Goal: Task Accomplishment & Management: Complete application form

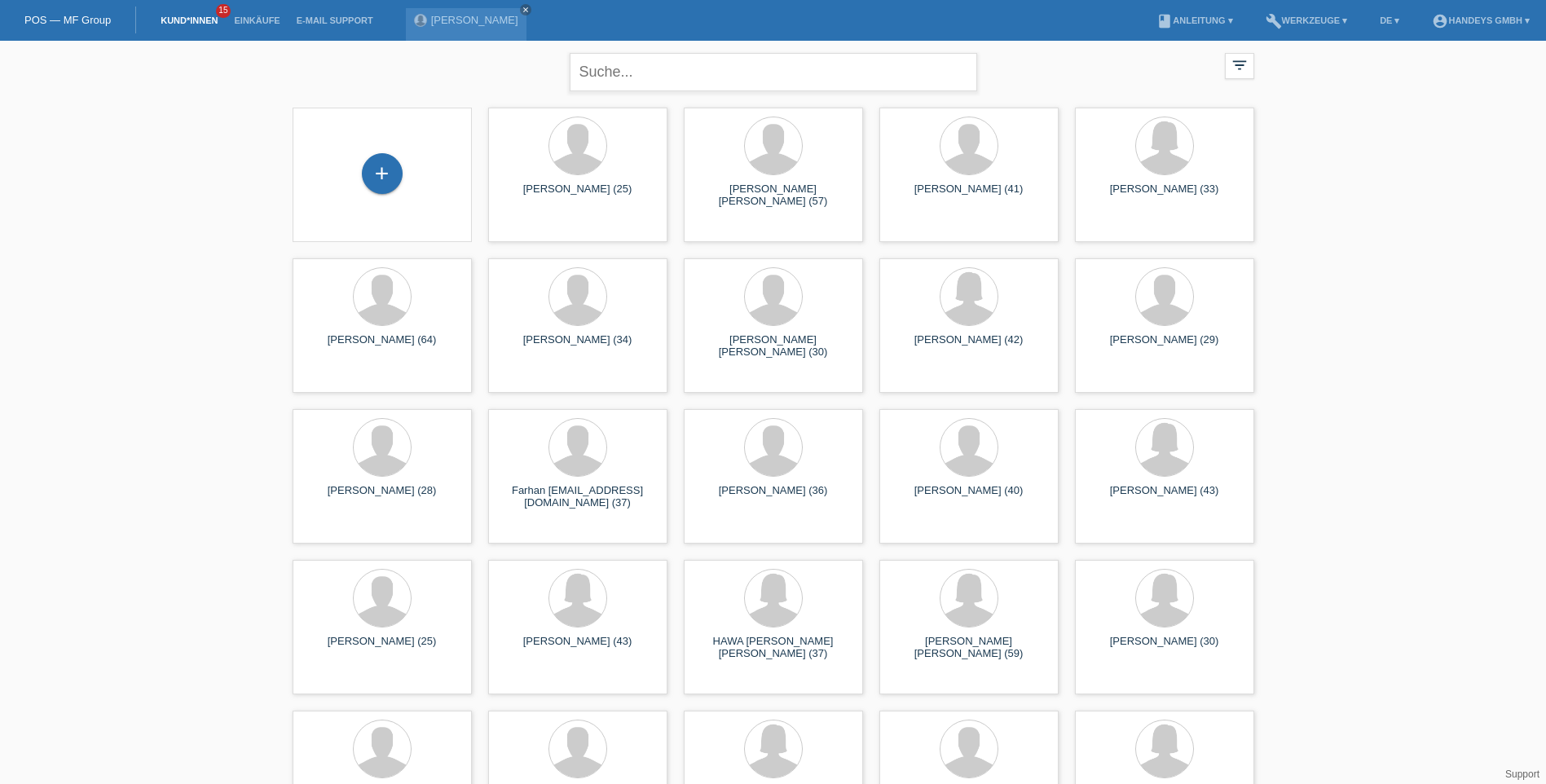
click at [718, 82] on input "text" at bounding box center [773, 72] width 407 height 39
type input "SAID [PERSON_NAME]"
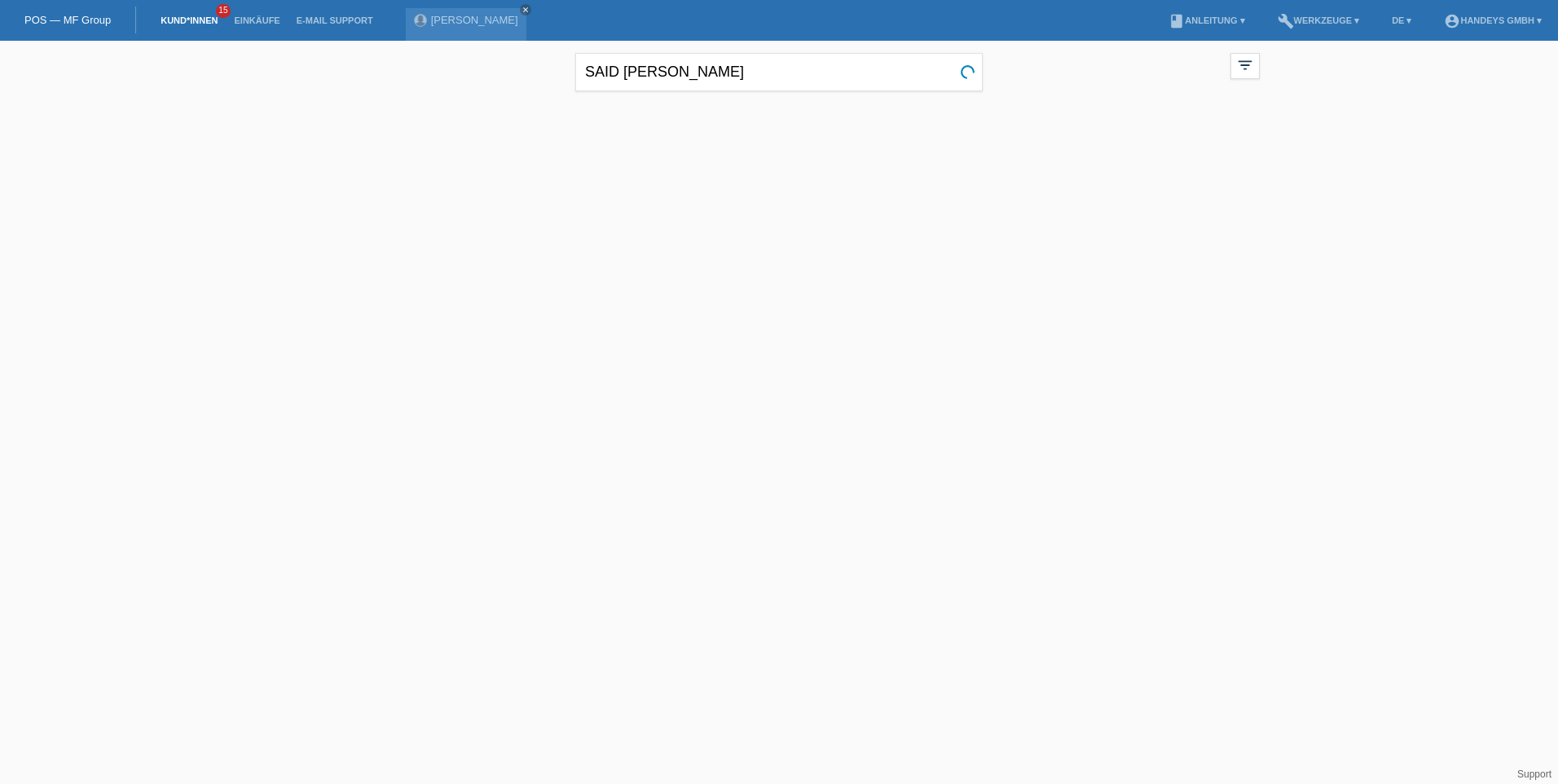
drag, startPoint x: 194, startPoint y: 18, endPoint x: 173, endPoint y: 23, distance: 21.6
click at [194, 18] on link "Kund*innen" at bounding box center [189, 20] width 74 height 10
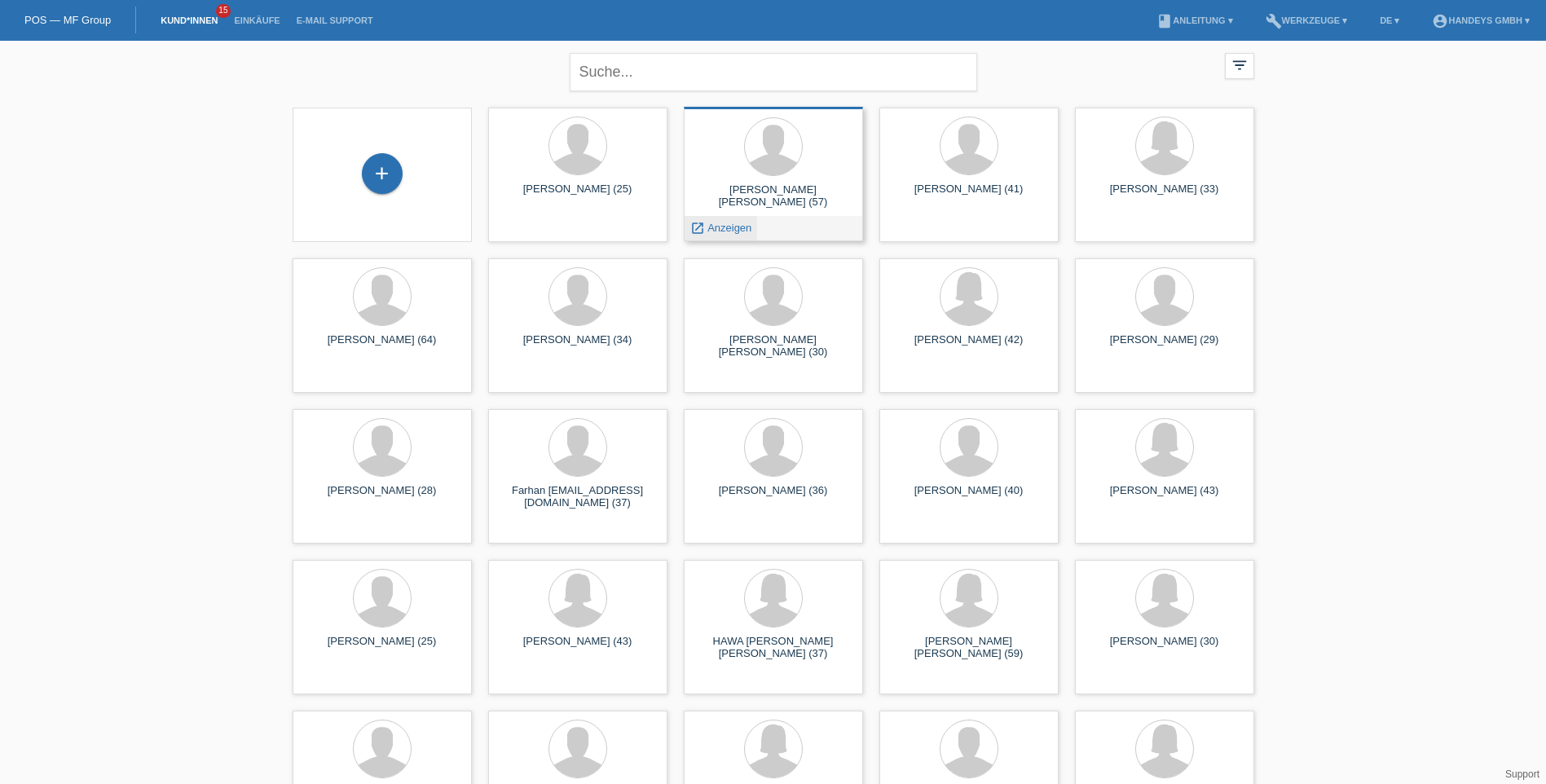
click at [727, 226] on span "Anzeigen" at bounding box center [730, 228] width 44 height 12
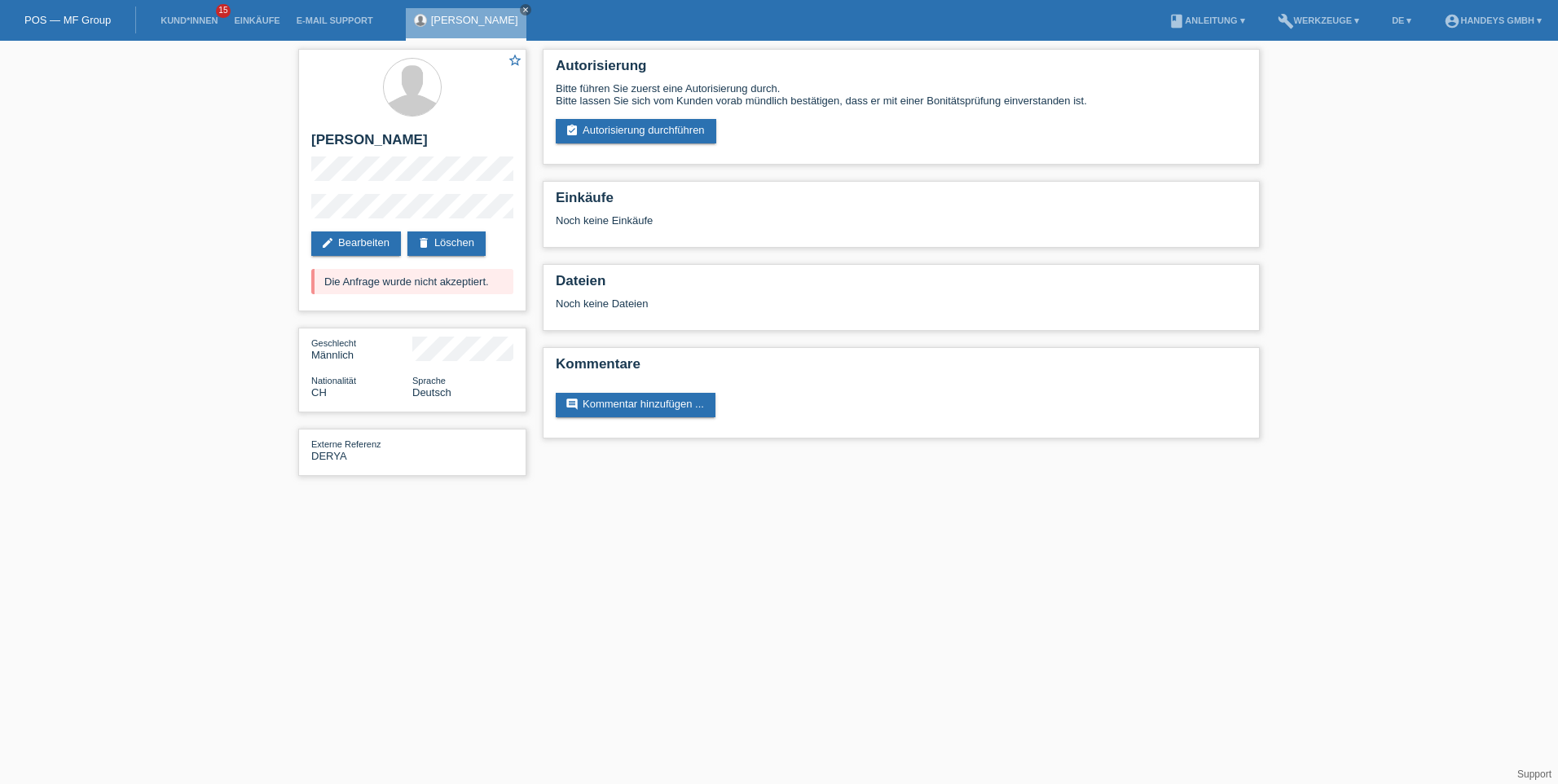
click at [61, 15] on link "POS — MF Group" at bounding box center [68, 19] width 87 height 12
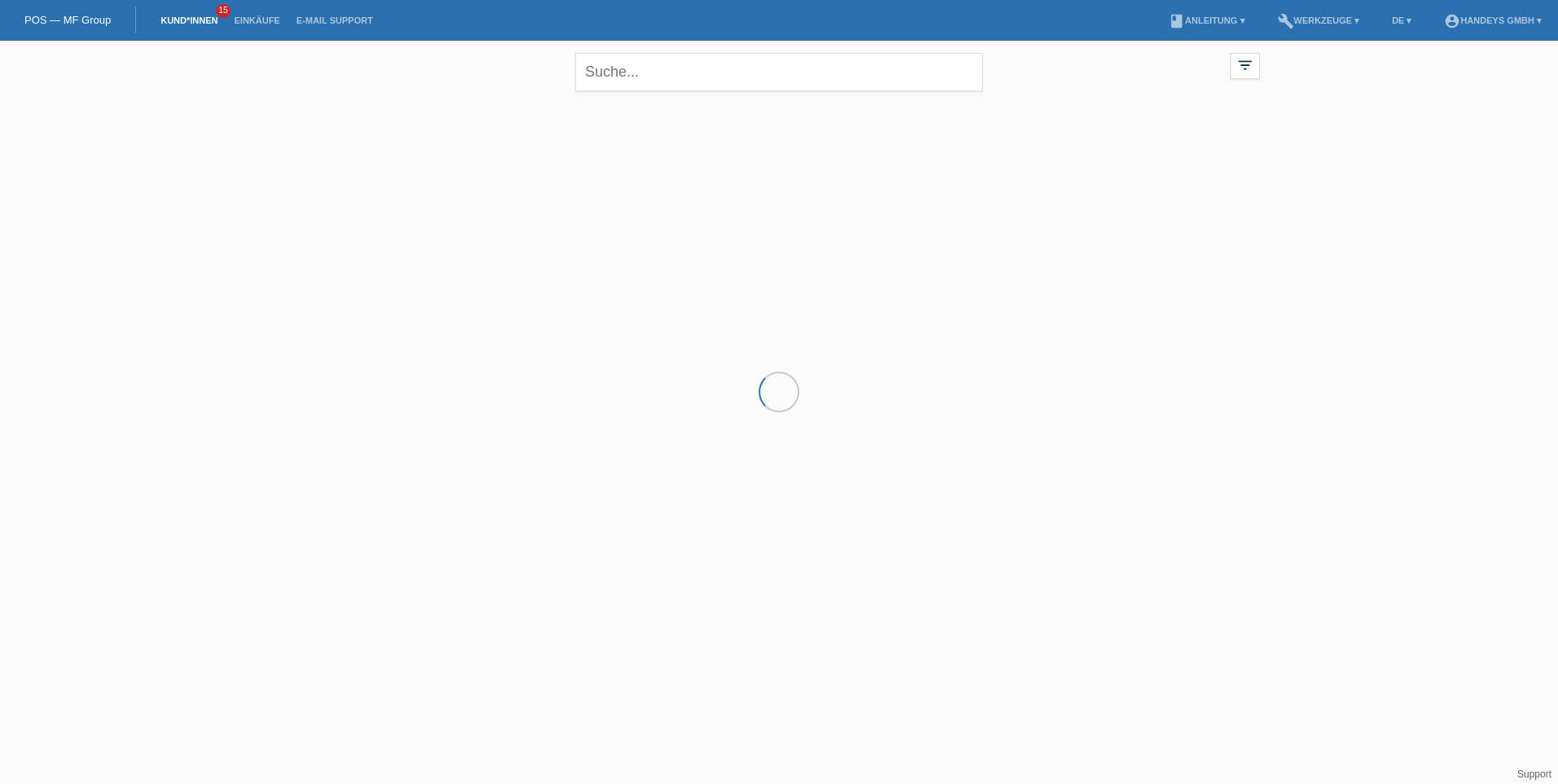
click at [94, 16] on link "POS — MF Group" at bounding box center [68, 19] width 87 height 12
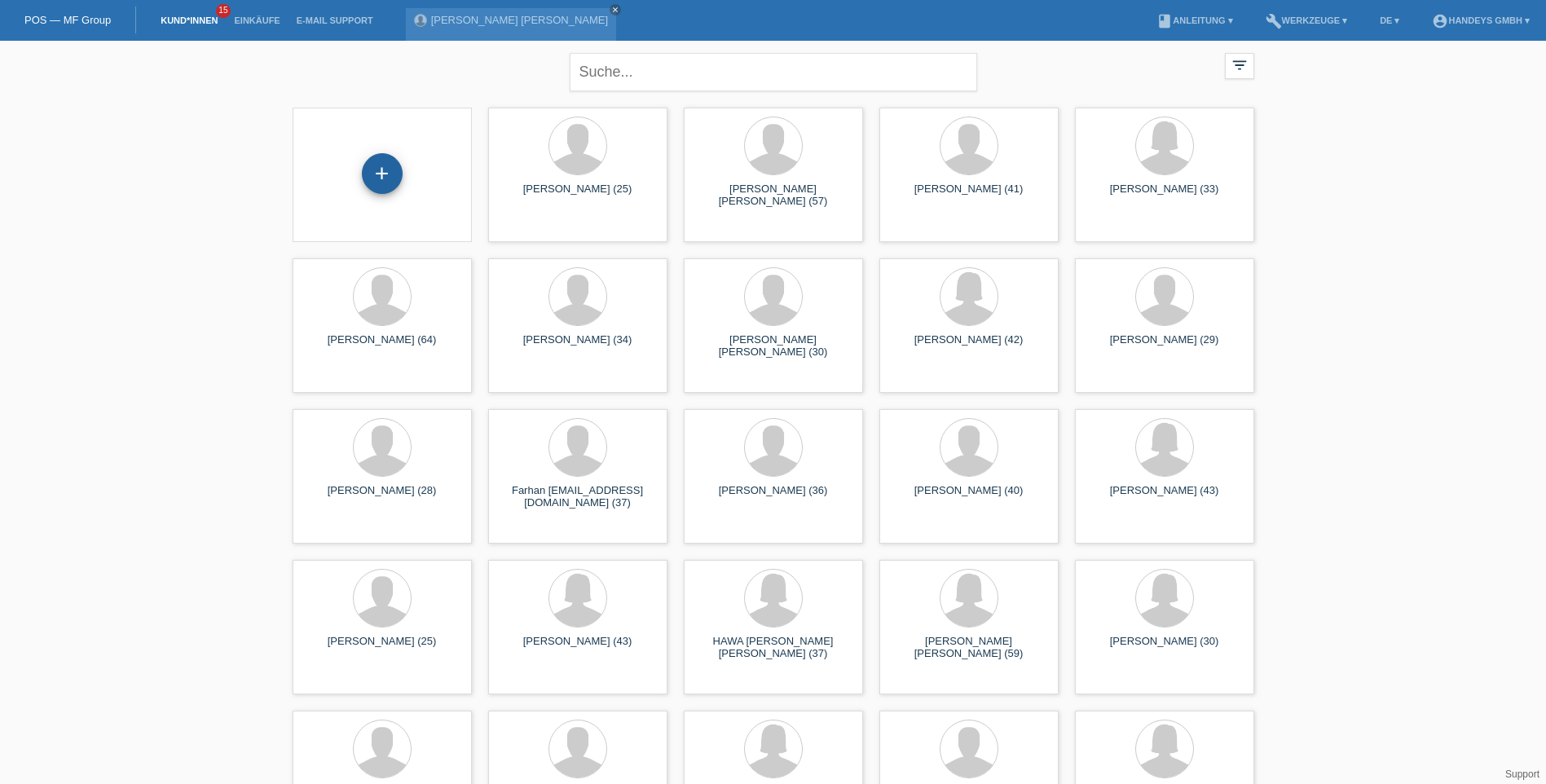
click at [390, 183] on div "+" at bounding box center [382, 173] width 41 height 41
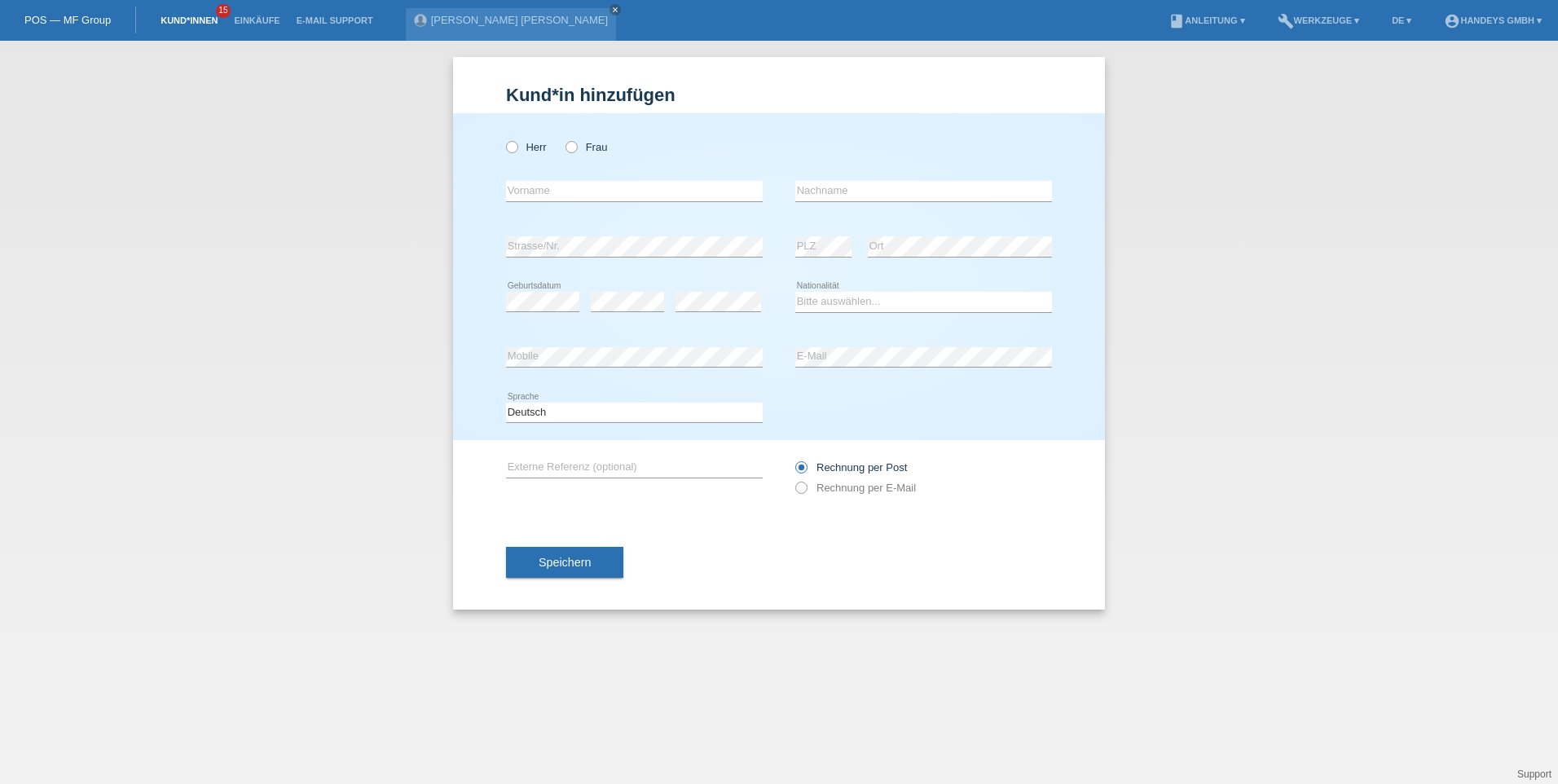
click at [198, 18] on link "Kund*innen" at bounding box center [189, 20] width 74 height 10
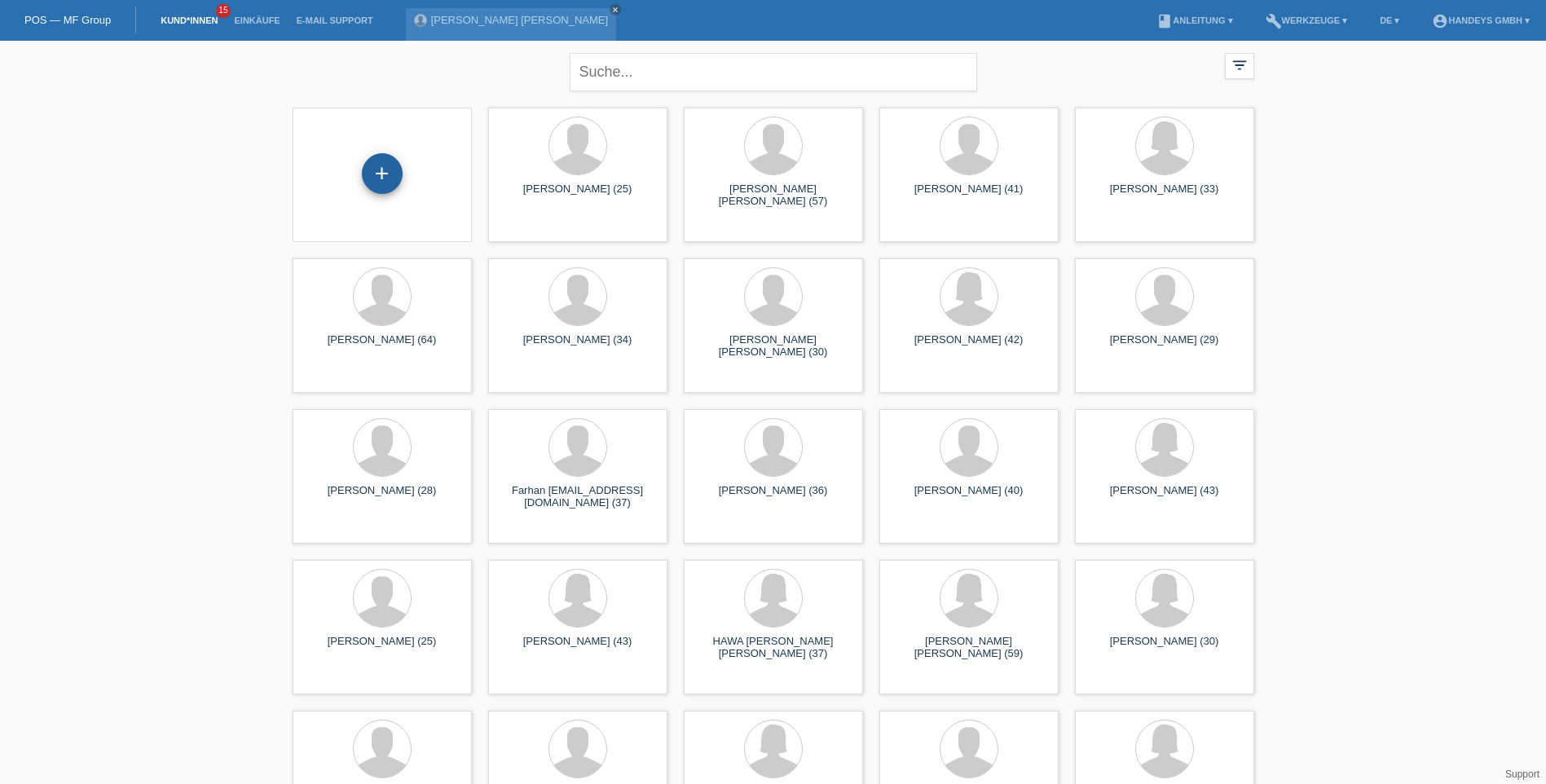
click at [381, 180] on div "+" at bounding box center [382, 173] width 41 height 41
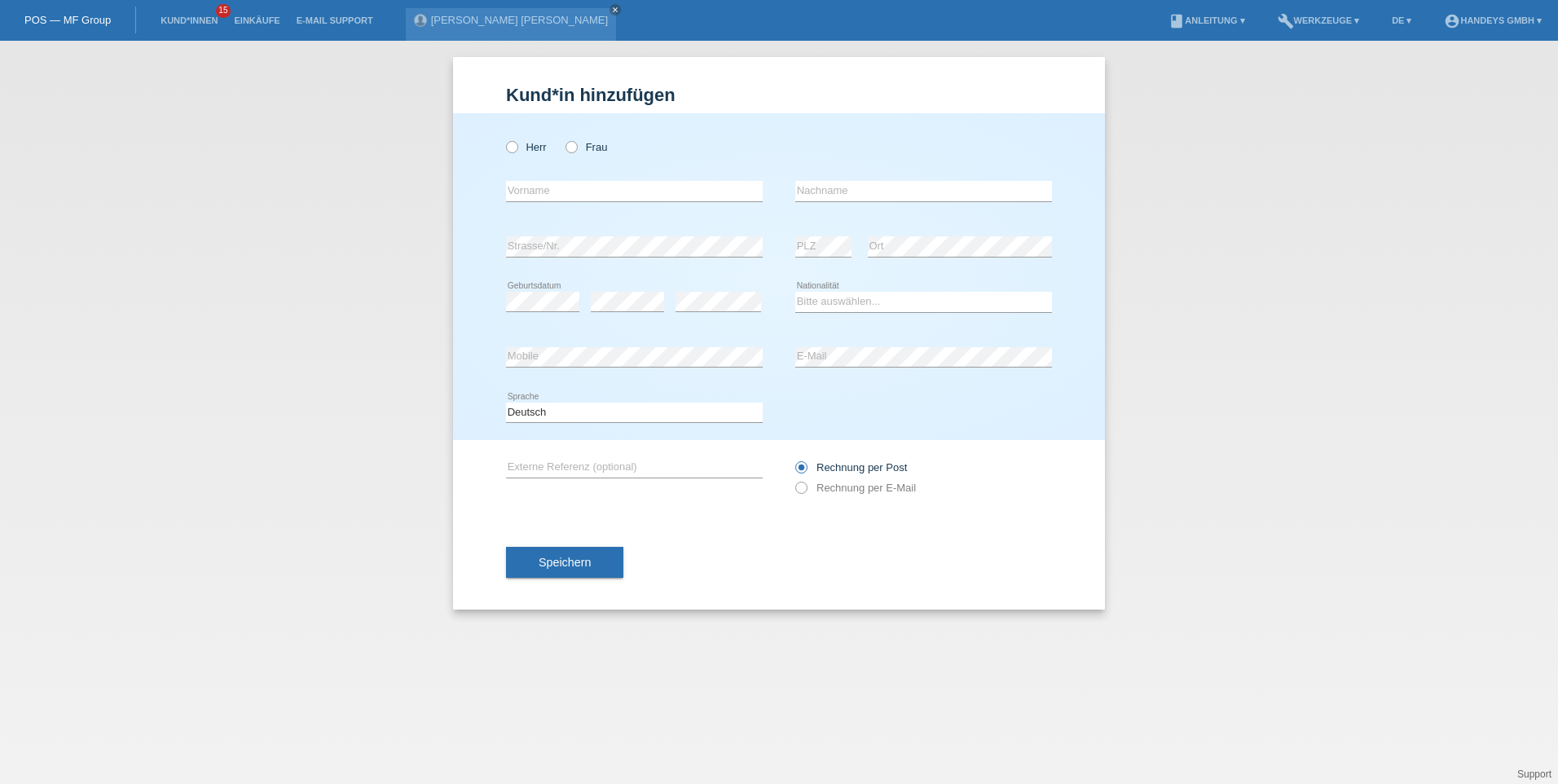
drag, startPoint x: 510, startPoint y: 148, endPoint x: 558, endPoint y: 165, distance: 50.9
click at [504, 138] on icon at bounding box center [504, 138] width 0 height 0
click at [511, 148] on input "Herr" at bounding box center [510, 146] width 10 height 10
radio input "true"
click at [630, 188] on input "text" at bounding box center [634, 191] width 257 height 20
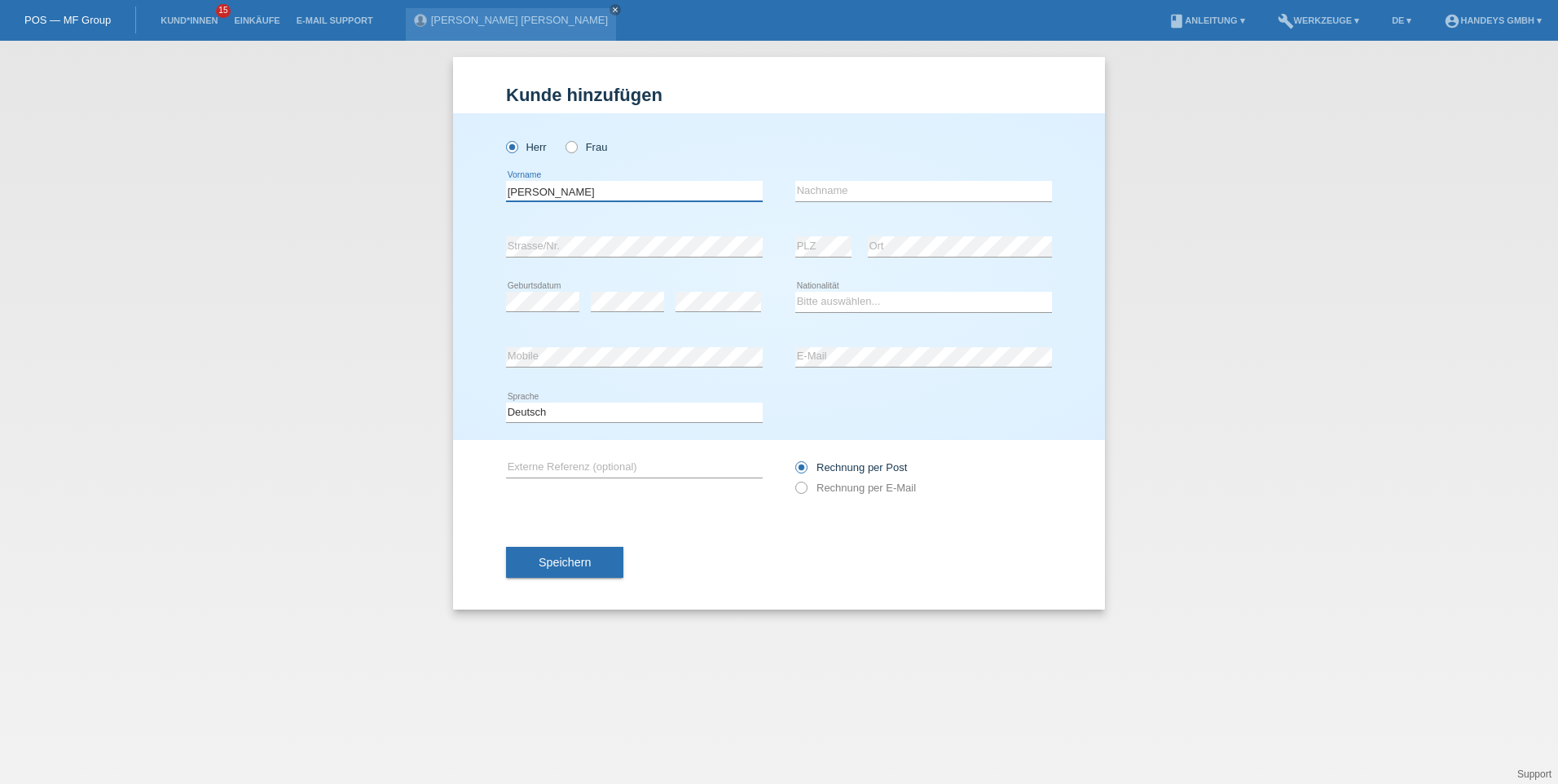
type input "ABDI FITAH"
click at [880, 184] on input "text" at bounding box center [923, 191] width 257 height 20
type input "SAID [PERSON_NAME]"
click at [871, 307] on select "Bitte auswählen... Schweiz Deutschland Liechtenstein Österreich ------------ Af…" at bounding box center [923, 301] width 257 height 19
select select "SO"
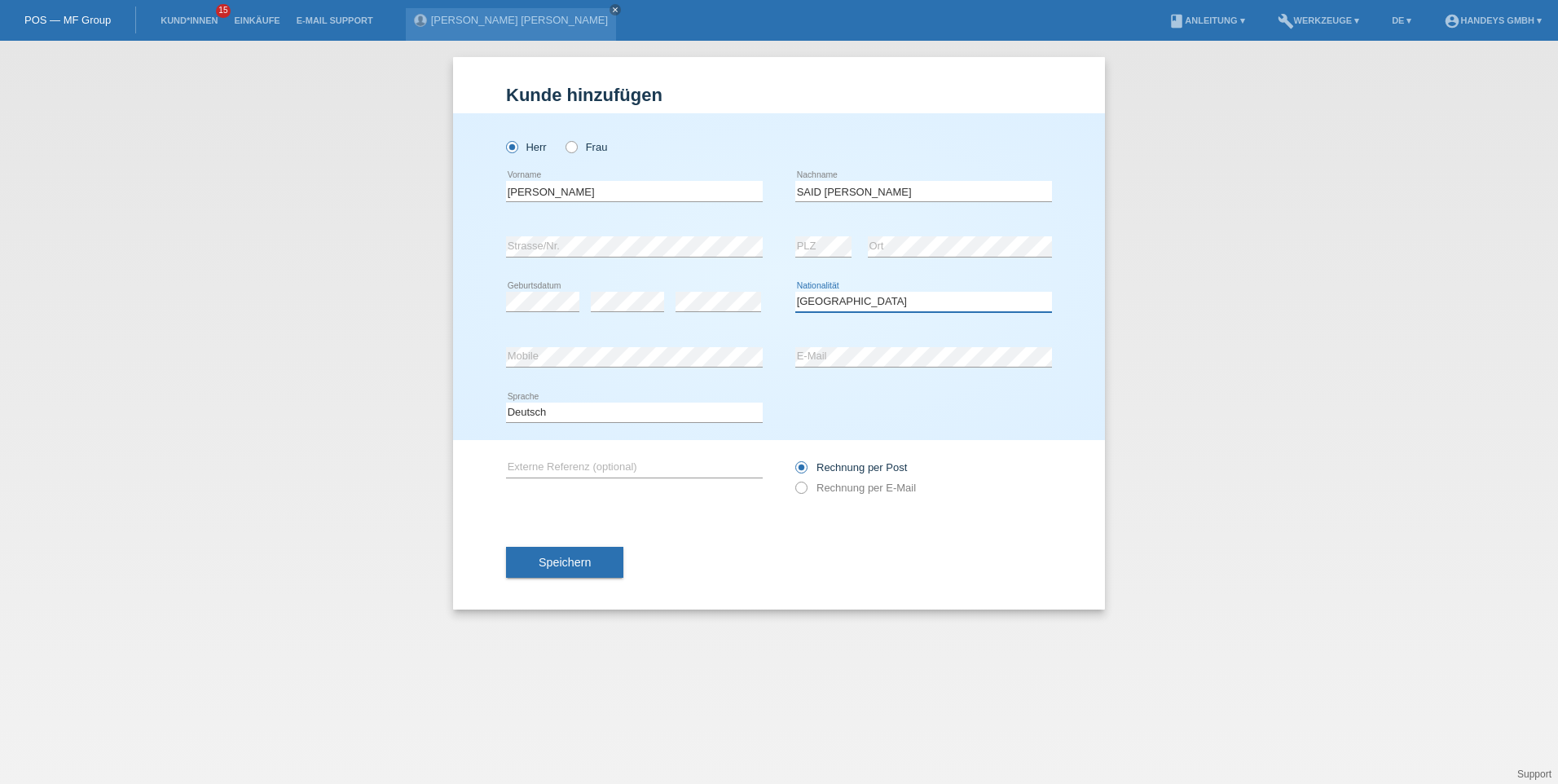
click at [795, 292] on select "Bitte auswählen... Schweiz Deutschland Liechtenstein Österreich ------------ Af…" at bounding box center [923, 301] width 257 height 19
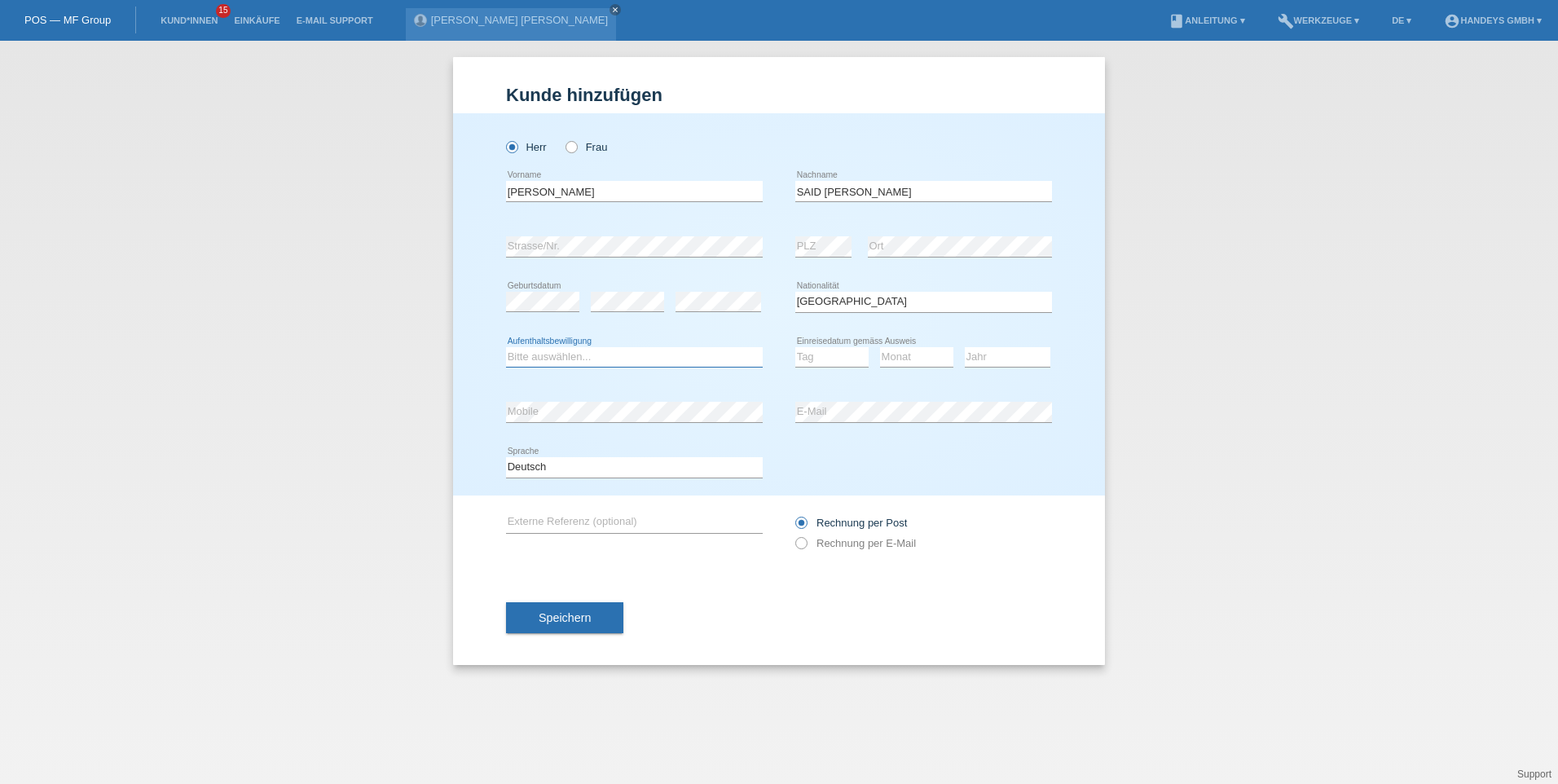
click at [645, 363] on select "Bitte auswählen... C B B - Flüchtlingsstatus Andere" at bounding box center [634, 357] width 257 height 19
select select "B"
click at [506, 347] on select "Bitte auswählen... C B B - Flüchtlingsstatus Andere" at bounding box center [634, 357] width 257 height 19
click at [851, 357] on select "Tag 01 02 03 04 05 06 07 08 09 10 11" at bounding box center [832, 357] width 74 height 19
select select "29"
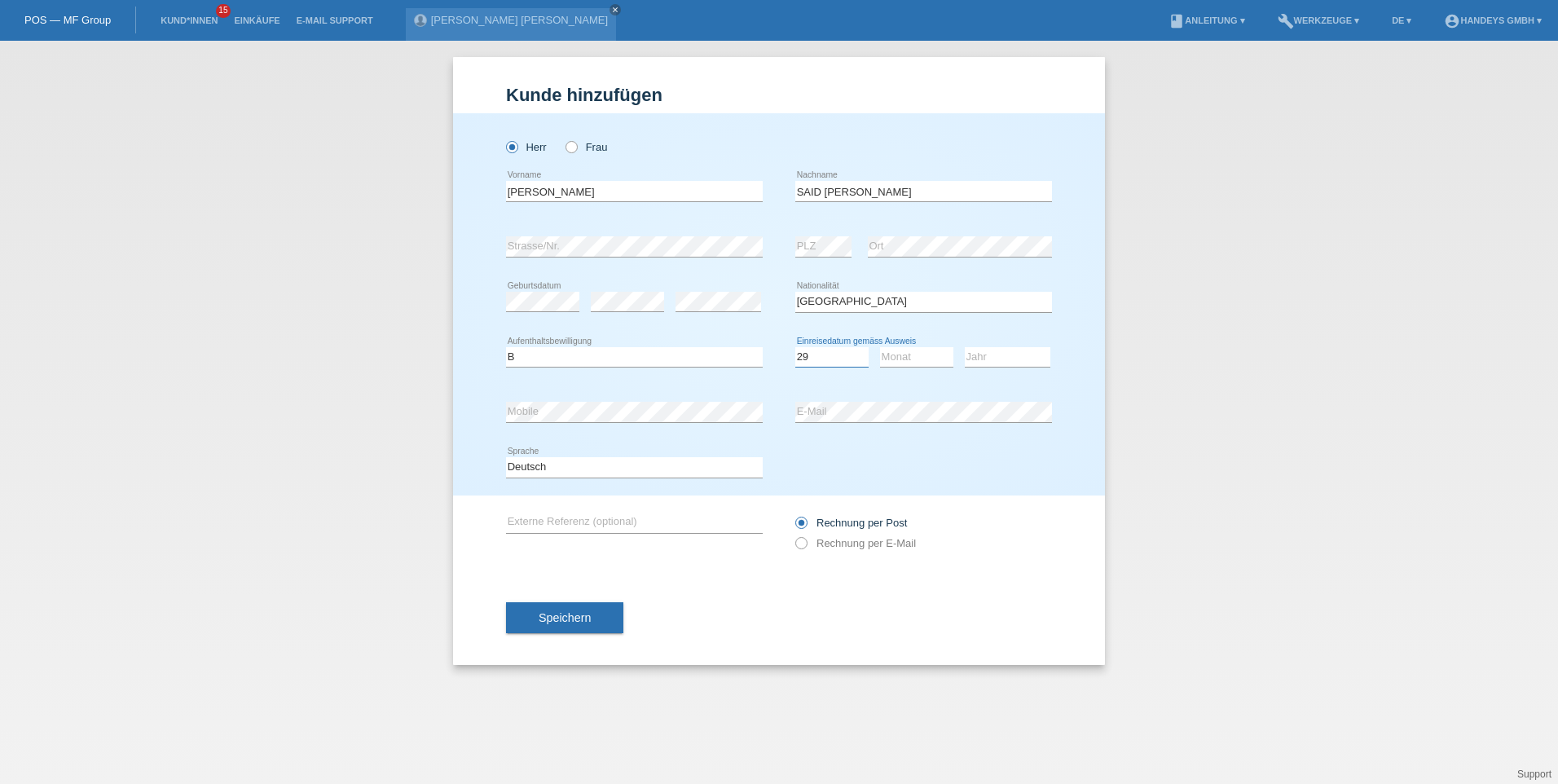
click at [795, 347] on select "Tag 01 02 03 04 05 06 07 08 09 10 11" at bounding box center [832, 357] width 74 height 19
click at [913, 356] on select "Monat 01 02 03 04 05 06 07 08 09 10 11" at bounding box center [917, 357] width 74 height 19
select select "05"
click at [880, 347] on select "Monat 01 02 03 04 05 06 07 08 09 10 11" at bounding box center [917, 357] width 74 height 19
click at [999, 361] on select "Jahr 2025 2024 2023 2022 2021 2020 2019 2018 2017 2016 2015 2014 2013 2012 2011…" at bounding box center [1007, 357] width 86 height 19
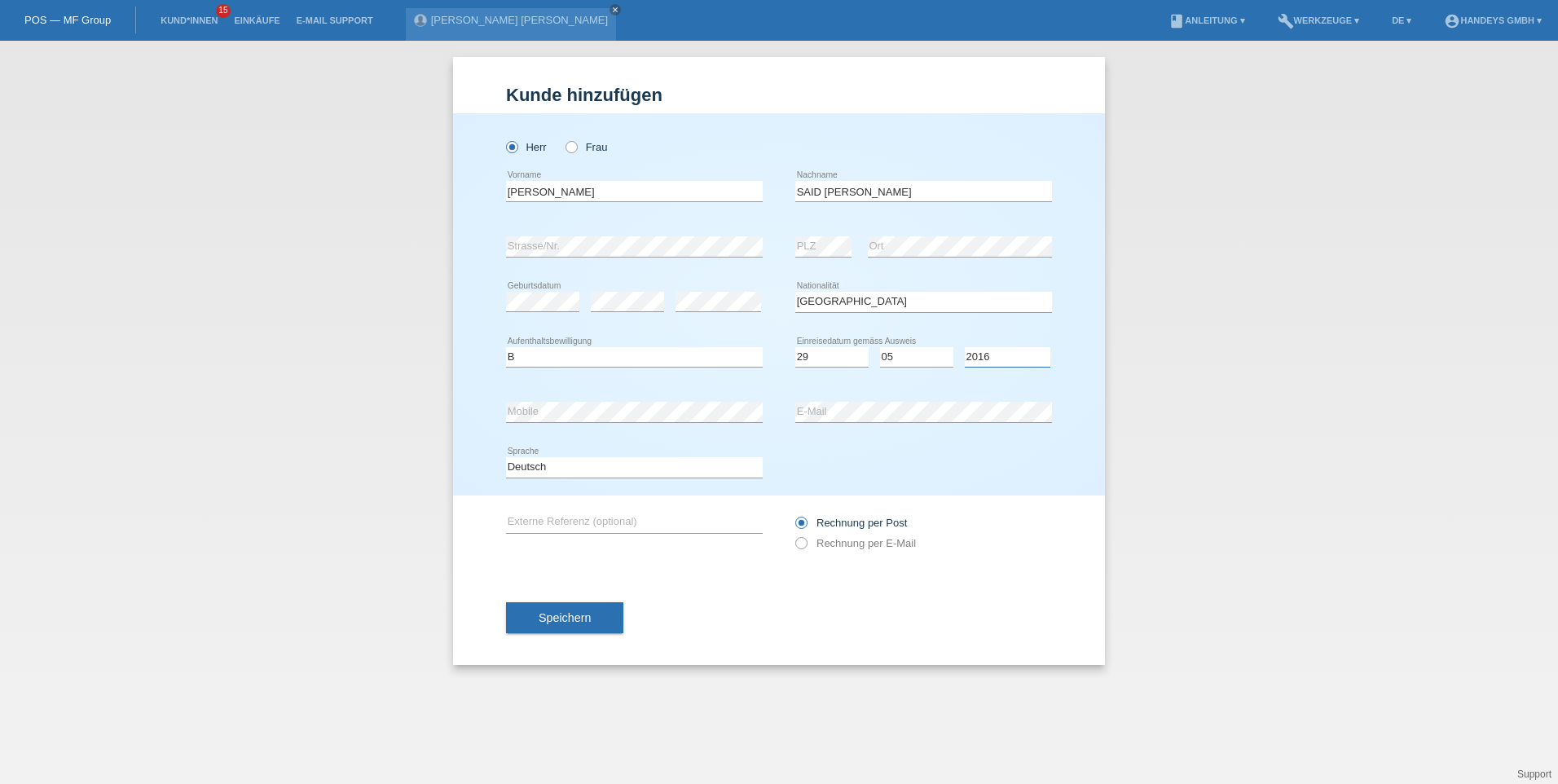
click at [965, 347] on select "Jahr 2025 2024 2023 2022 2021 2020 2019 2018 2017 2016 2015 2014 2013 2012 2011…" at bounding box center [1007, 357] width 86 height 19
select select "2004"
click at [1005, 421] on div "error E-Mail" at bounding box center [923, 412] width 257 height 21
click at [971, 225] on div "error Ort" at bounding box center [960, 247] width 184 height 55
click at [608, 520] on input "text" at bounding box center [634, 522] width 257 height 20
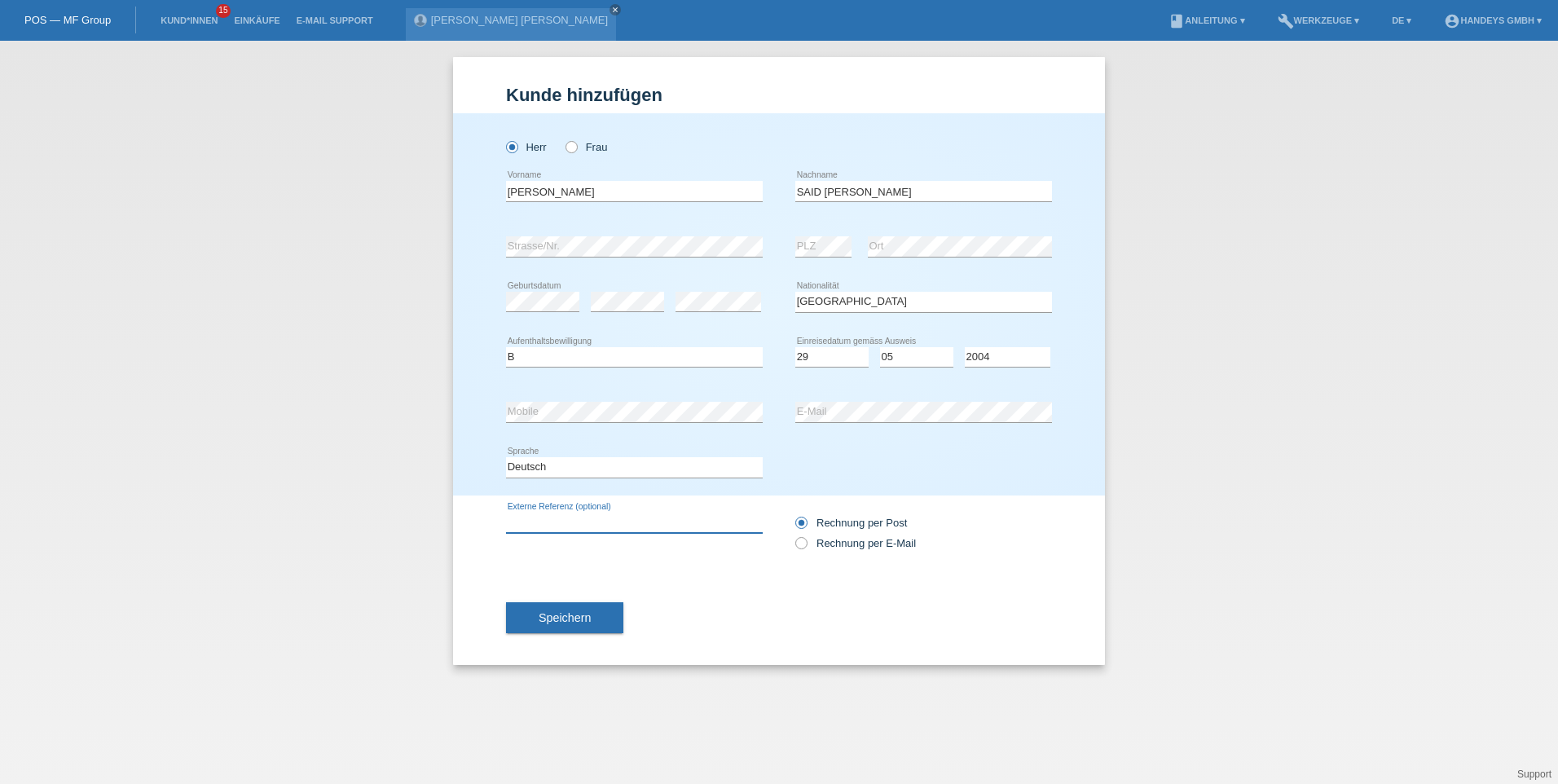
type input "kumar"
click at [566, 615] on span "Speichern" at bounding box center [565, 617] width 53 height 13
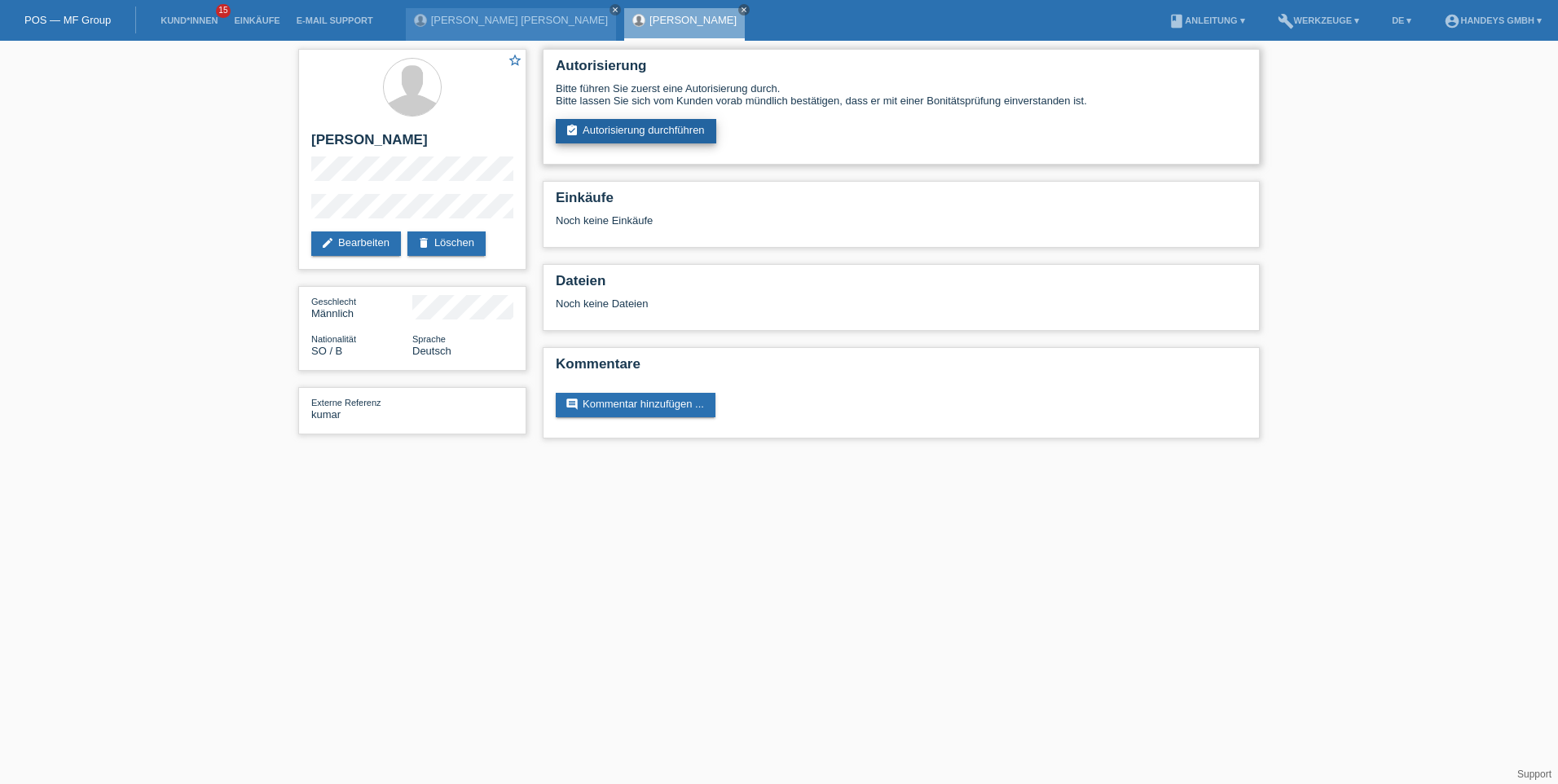
click at [630, 125] on link "assignment_turned_in Autorisierung durchführen" at bounding box center [636, 131] width 160 height 25
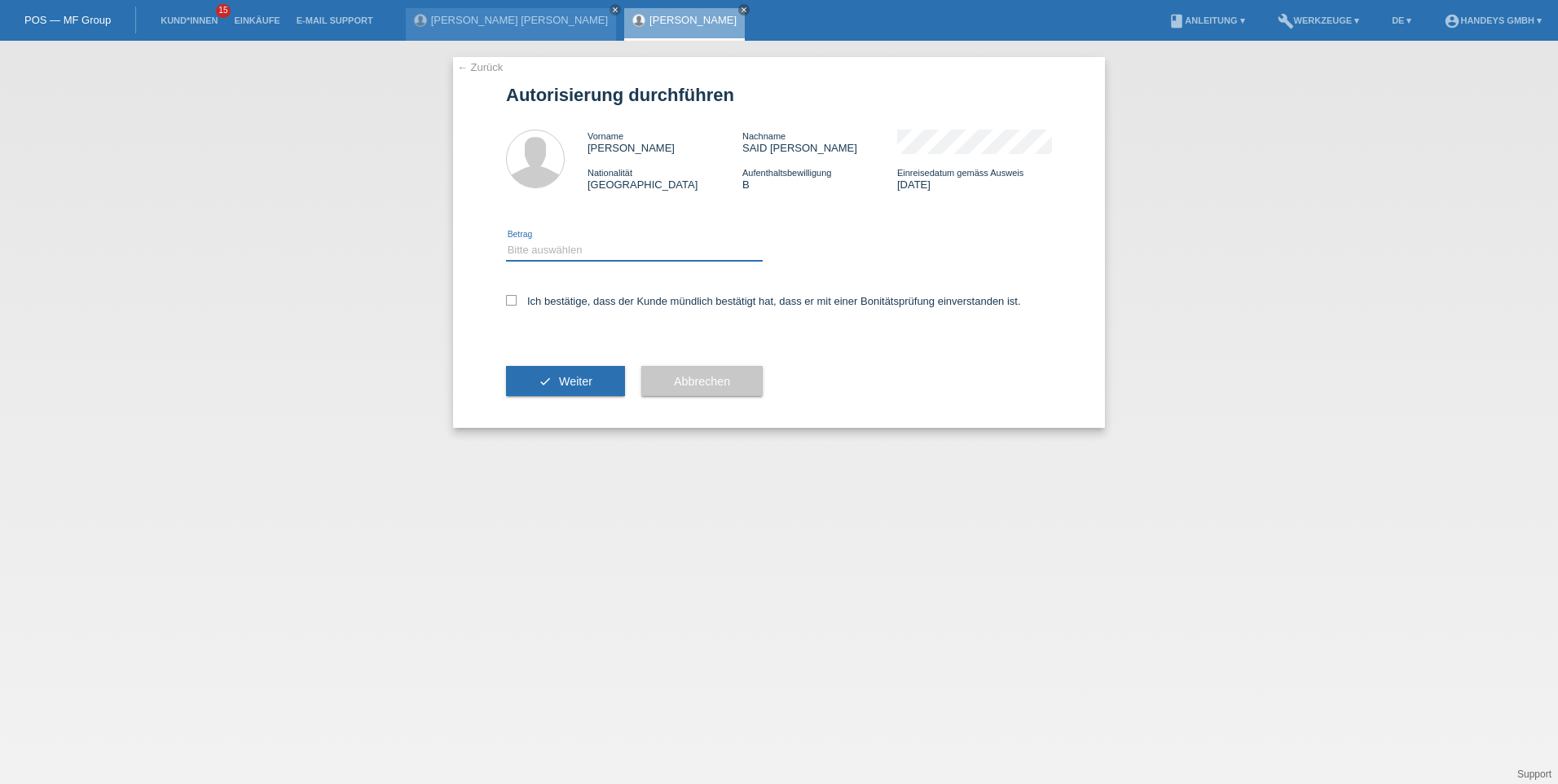
click at [549, 249] on select "Bitte auswählen CHF 1.00 - CHF 499.00 CHF 500.00 - CHF 1'999.00 CHF 2'000.00 - …" at bounding box center [634, 250] width 257 height 19
select select "3"
click at [506, 240] on select "Bitte auswählen CHF 1.00 - CHF 499.00 CHF 500.00 - CHF 1'999.00 CHF 2'000.00 - …" at bounding box center [634, 250] width 257 height 19
click at [511, 300] on icon at bounding box center [510, 299] width 10 height 10
click at [511, 300] on input "Ich bestätige, dass der Kunde mündlich bestätigt hat, dass er mit einer Bonität…" at bounding box center [510, 299] width 10 height 10
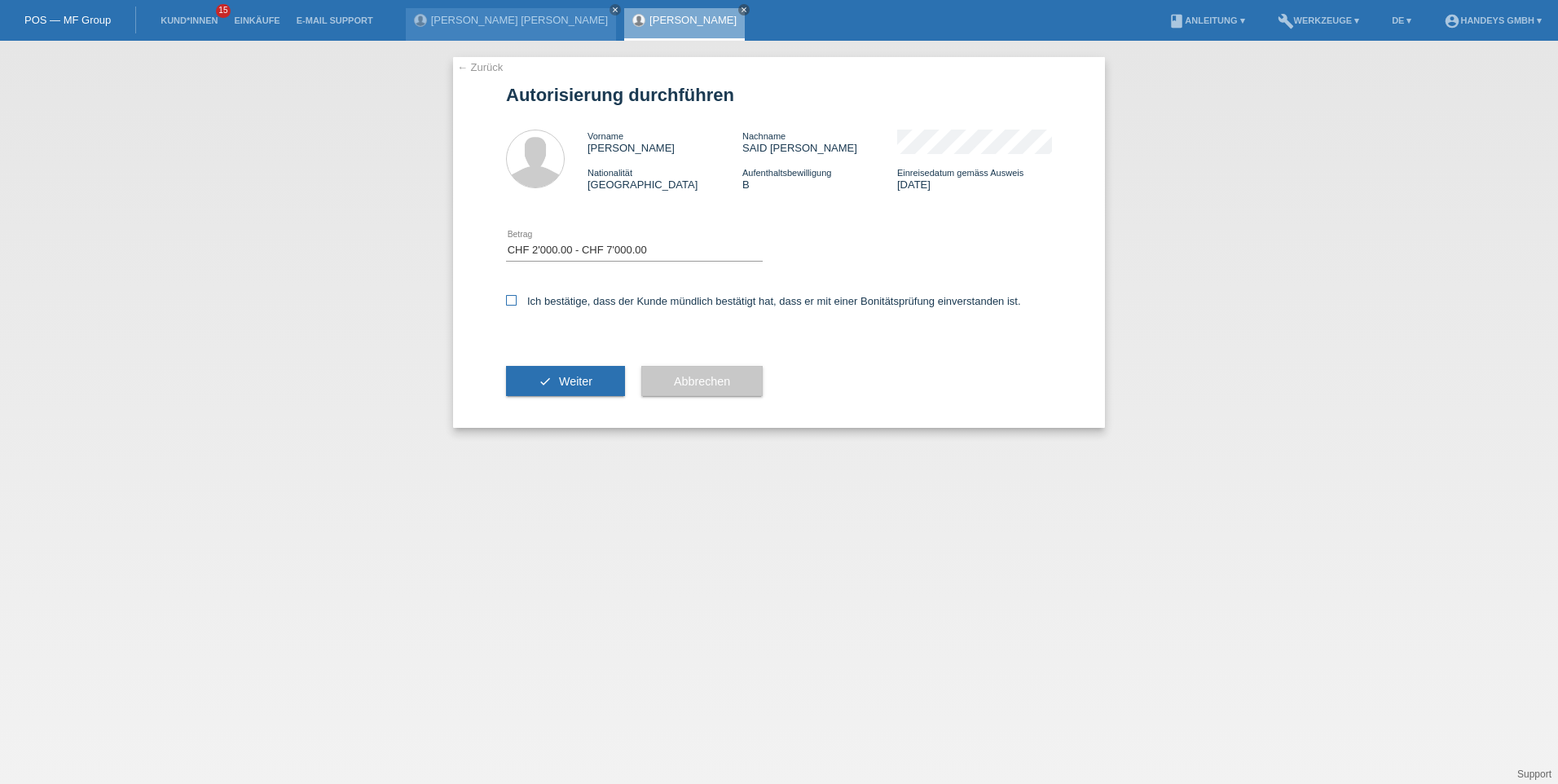
checkbox input "true"
click at [561, 384] on span "Weiter" at bounding box center [576, 381] width 33 height 13
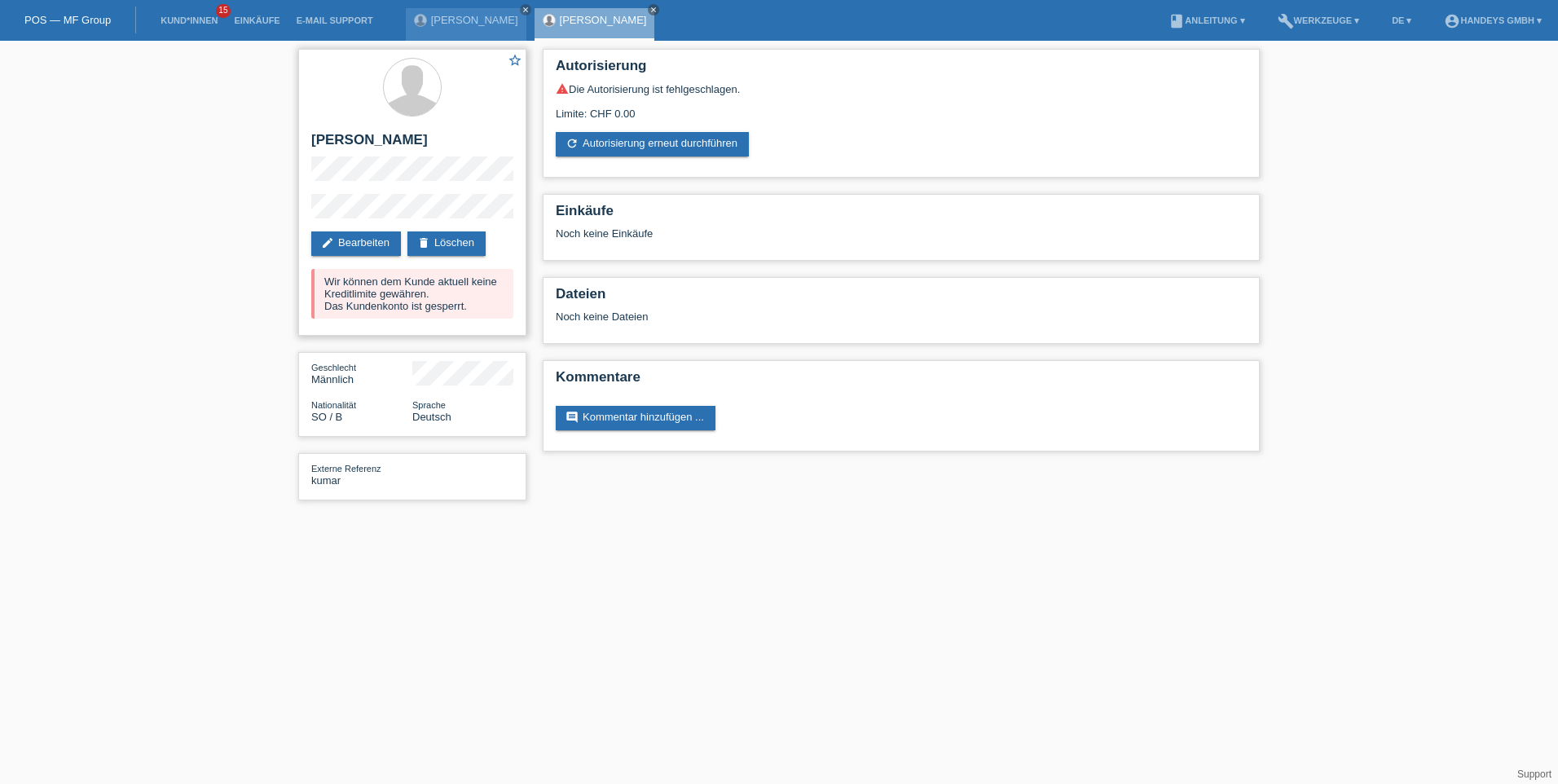
click at [442, 214] on div "star_border [PERSON_NAME] edit Bearbeiten delete Löschen Wir können dem Kunde a…" at bounding box center [413, 192] width 228 height 287
drag, startPoint x: 310, startPoint y: 209, endPoint x: 425, endPoint y: 185, distance: 117.5
click at [425, 185] on div "star_border [PERSON_NAME] edit Bearbeiten delete Löschen Wir können dem Kunde a…" at bounding box center [413, 192] width 228 height 287
drag, startPoint x: 310, startPoint y: 196, endPoint x: 441, endPoint y: 219, distance: 133.0
click at [441, 219] on div "star_border [PERSON_NAME] edit Bearbeiten delete Löschen Wir können dem Kunde a…" at bounding box center [413, 192] width 228 height 287
